Goal: Task Accomplishment & Management: Manage account settings

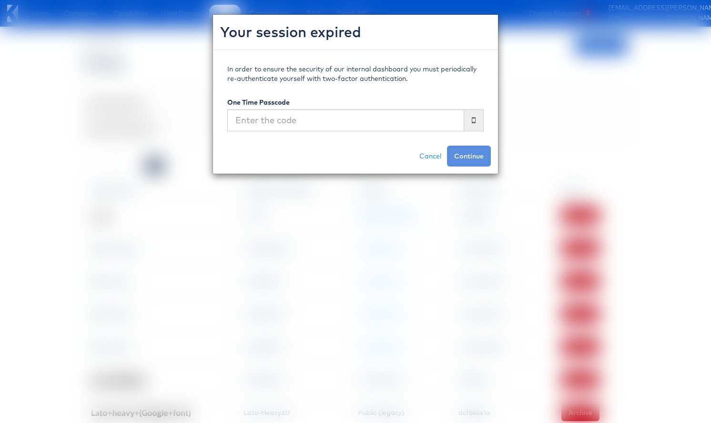
scroll to position [40, 0]
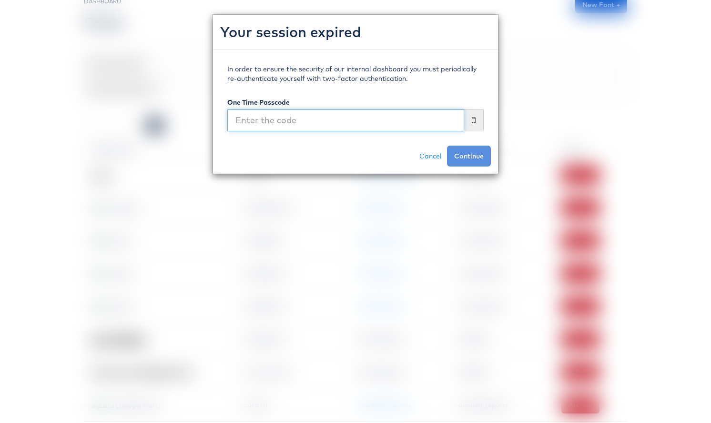
click at [332, 122] on input "text" at bounding box center [345, 121] width 237 height 22
click at [308, 122] on input "text" at bounding box center [345, 121] width 237 height 22
type input "892277"
click at [447, 146] on button "Continue" at bounding box center [469, 156] width 44 height 21
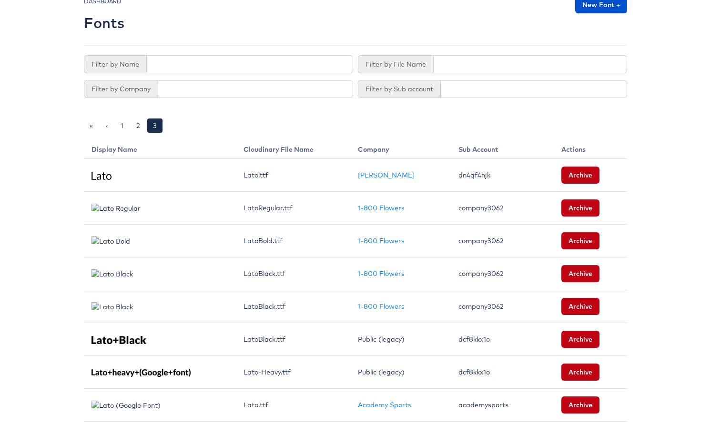
scroll to position [0, 0]
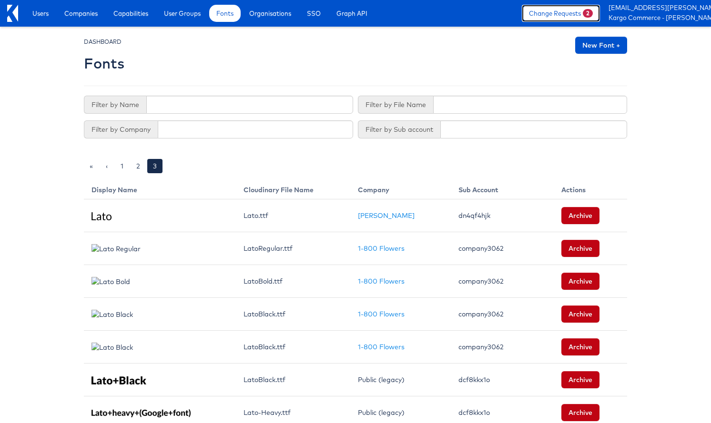
click at [584, 14] on link "Change Requests 2" at bounding box center [561, 13] width 78 height 17
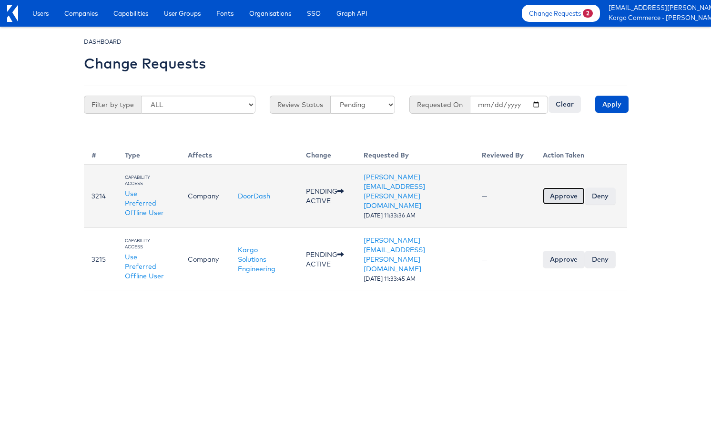
click at [563, 188] on input "Approve" at bounding box center [564, 196] width 42 height 17
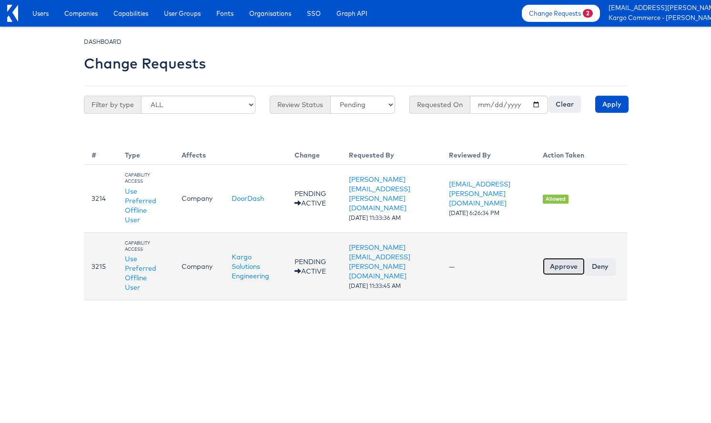
click at [558, 266] on input "Approve" at bounding box center [564, 266] width 42 height 17
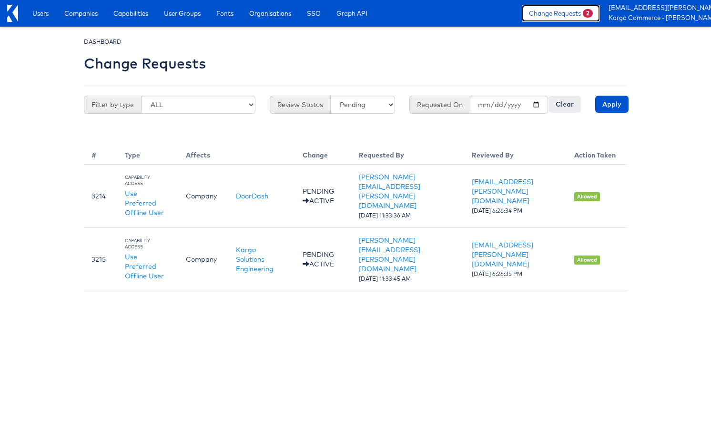
click at [579, 11] on link "Change Requests 2" at bounding box center [561, 13] width 78 height 17
